Goal: Find specific page/section: Find specific page/section

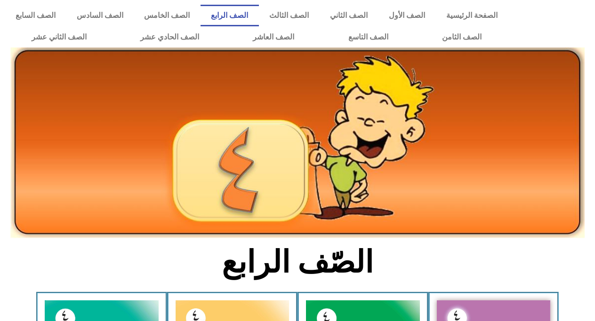
click at [571, 37] on div at bounding box center [554, 26] width 82 height 53
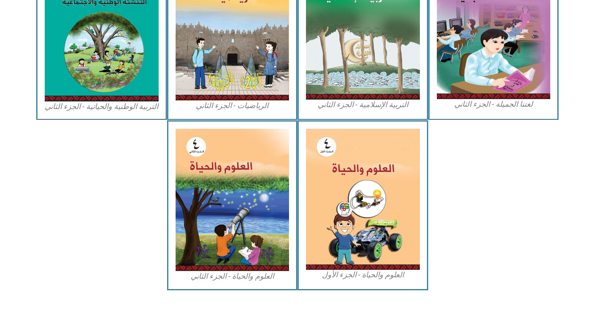
scroll to position [522, 0]
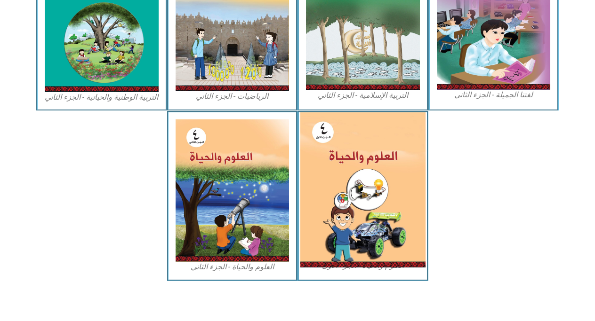
click at [366, 177] on img at bounding box center [362, 189] width 125 height 155
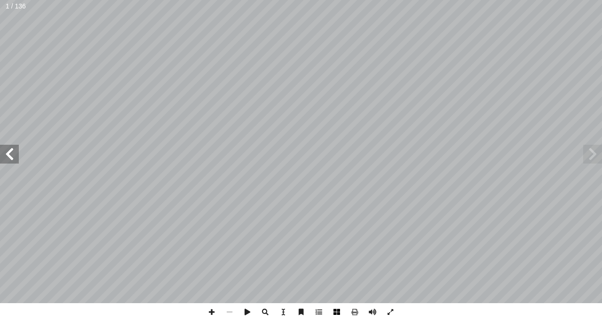
click at [335, 314] on span at bounding box center [337, 313] width 18 height 18
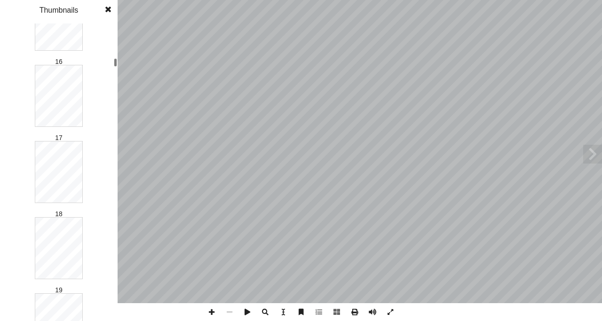
click at [121, 60] on div "العلوم والحياة ماني شحادة أ � . أ � رية � . [PERSON_NAME] أ � ب ّ لر � بو أ ن �…" at bounding box center [301, 160] width 602 height 321
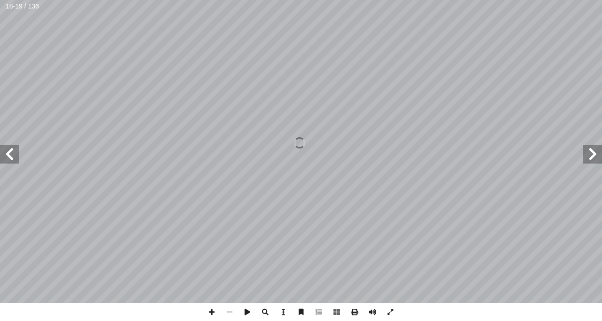
click at [13, 158] on span at bounding box center [9, 154] width 19 height 19
click at [209, 308] on span at bounding box center [212, 313] width 18 height 18
click at [6, 158] on span at bounding box center [9, 154] width 19 height 19
